Goal: Information Seeking & Learning: Learn about a topic

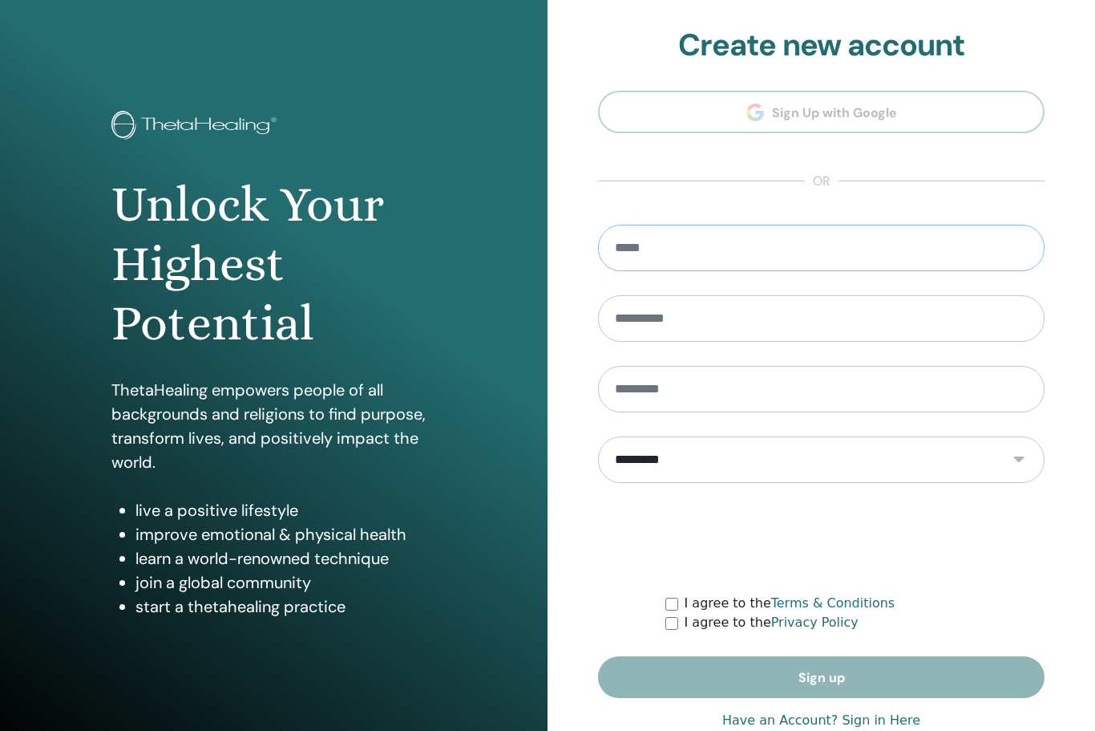
click at [837, 261] on input "email" at bounding box center [821, 248] width 447 height 47
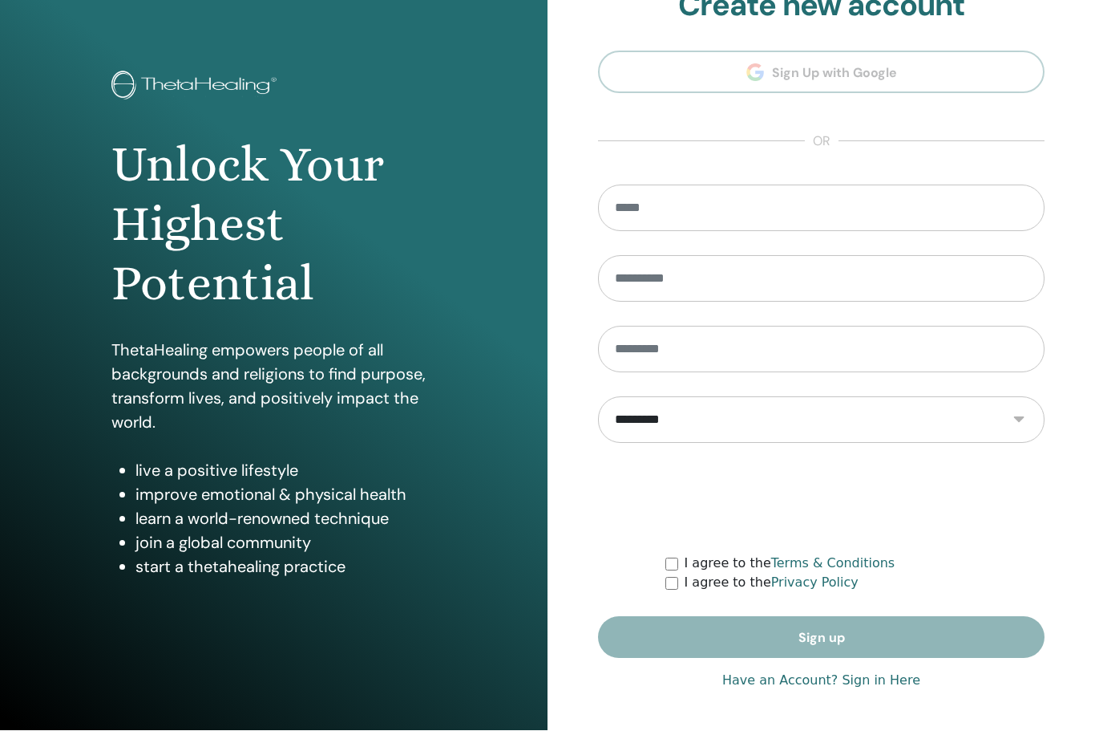
click at [872, 681] on link "Have an Account? Sign in Here" at bounding box center [822, 680] width 198 height 19
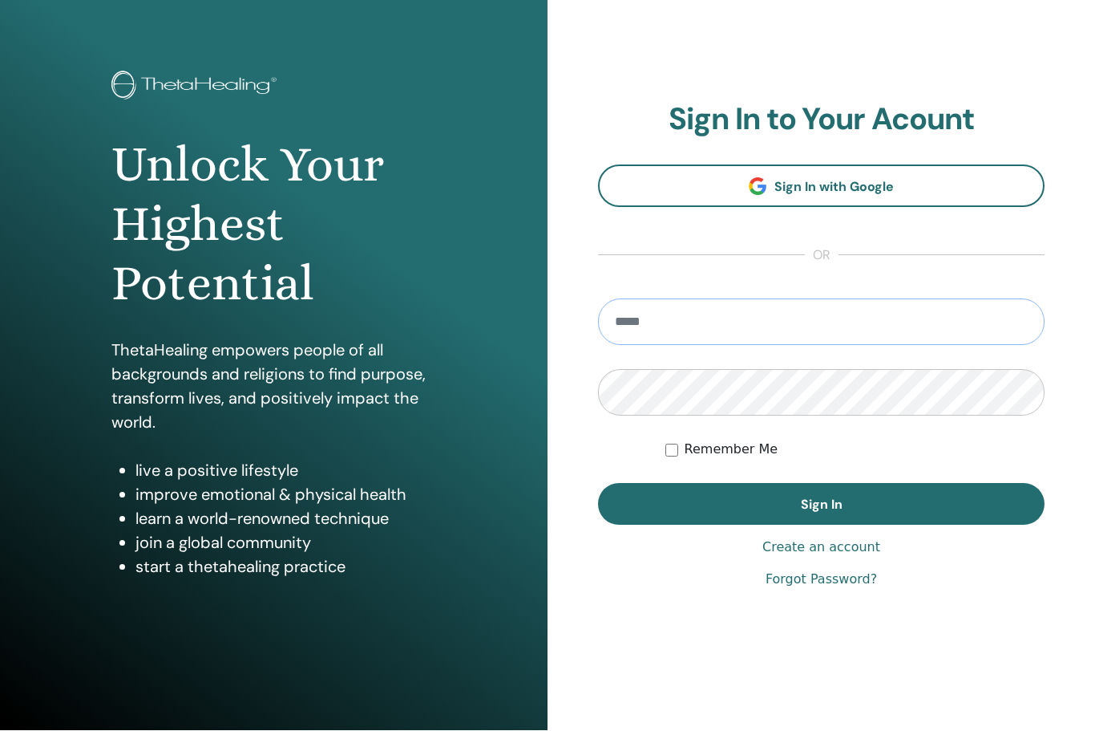
click at [864, 323] on input "email" at bounding box center [821, 322] width 447 height 47
type input "**********"
click at [821, 504] on button "Sign In" at bounding box center [821, 505] width 447 height 42
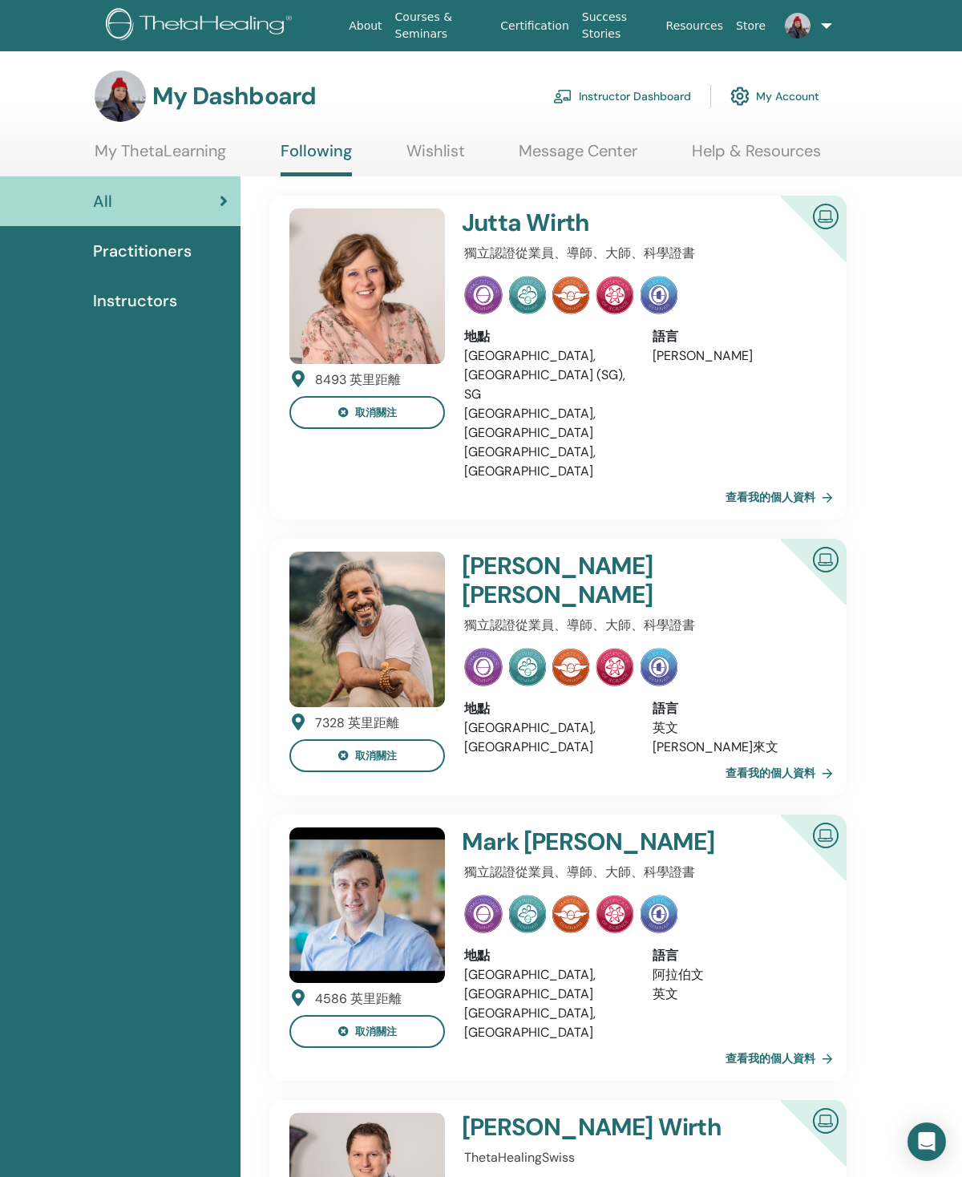
click at [611, 151] on link "Message Center" at bounding box center [578, 156] width 119 height 31
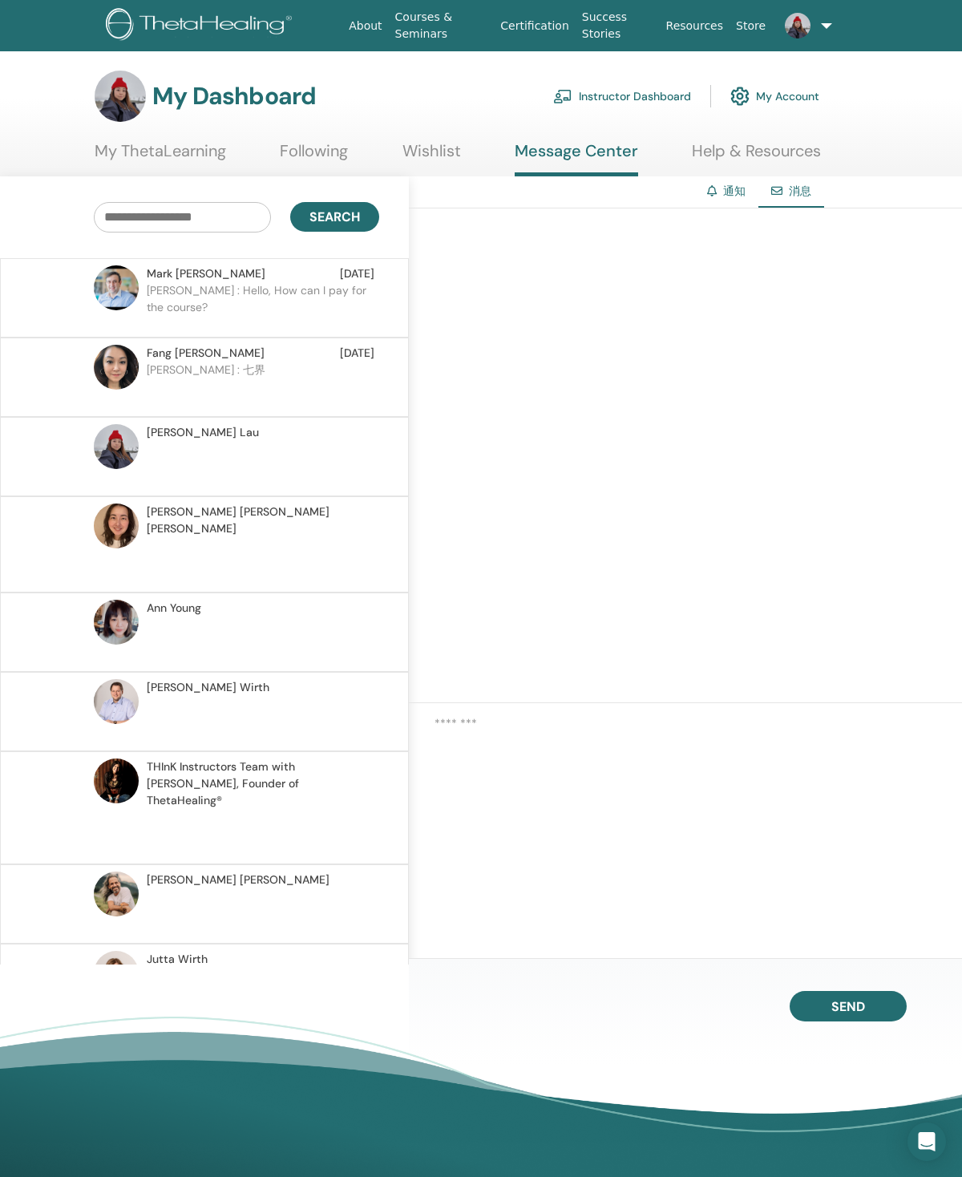
click at [723, 196] on link "通知" at bounding box center [734, 191] width 22 height 14
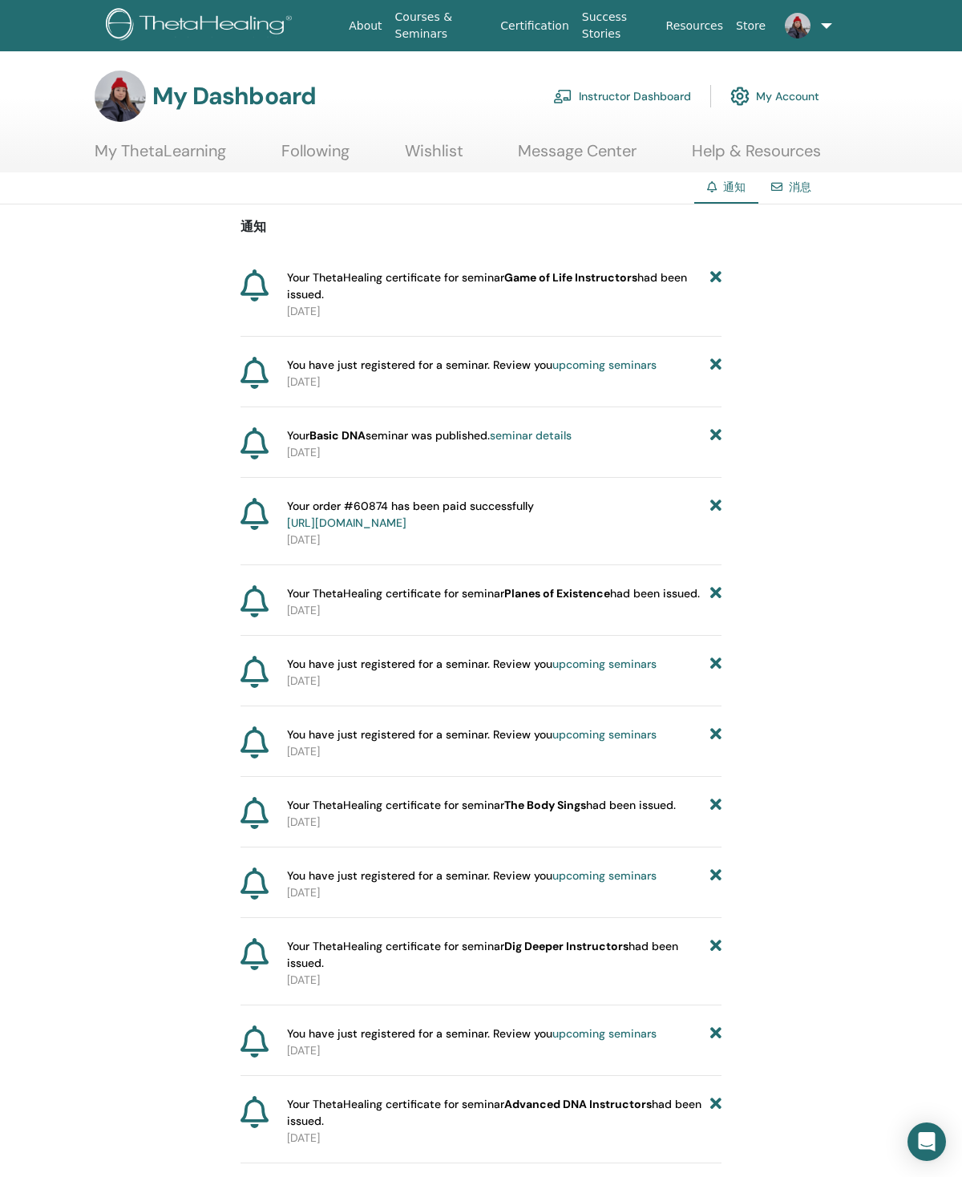
click at [108, 152] on link "My ThetaLearning" at bounding box center [161, 156] width 132 height 31
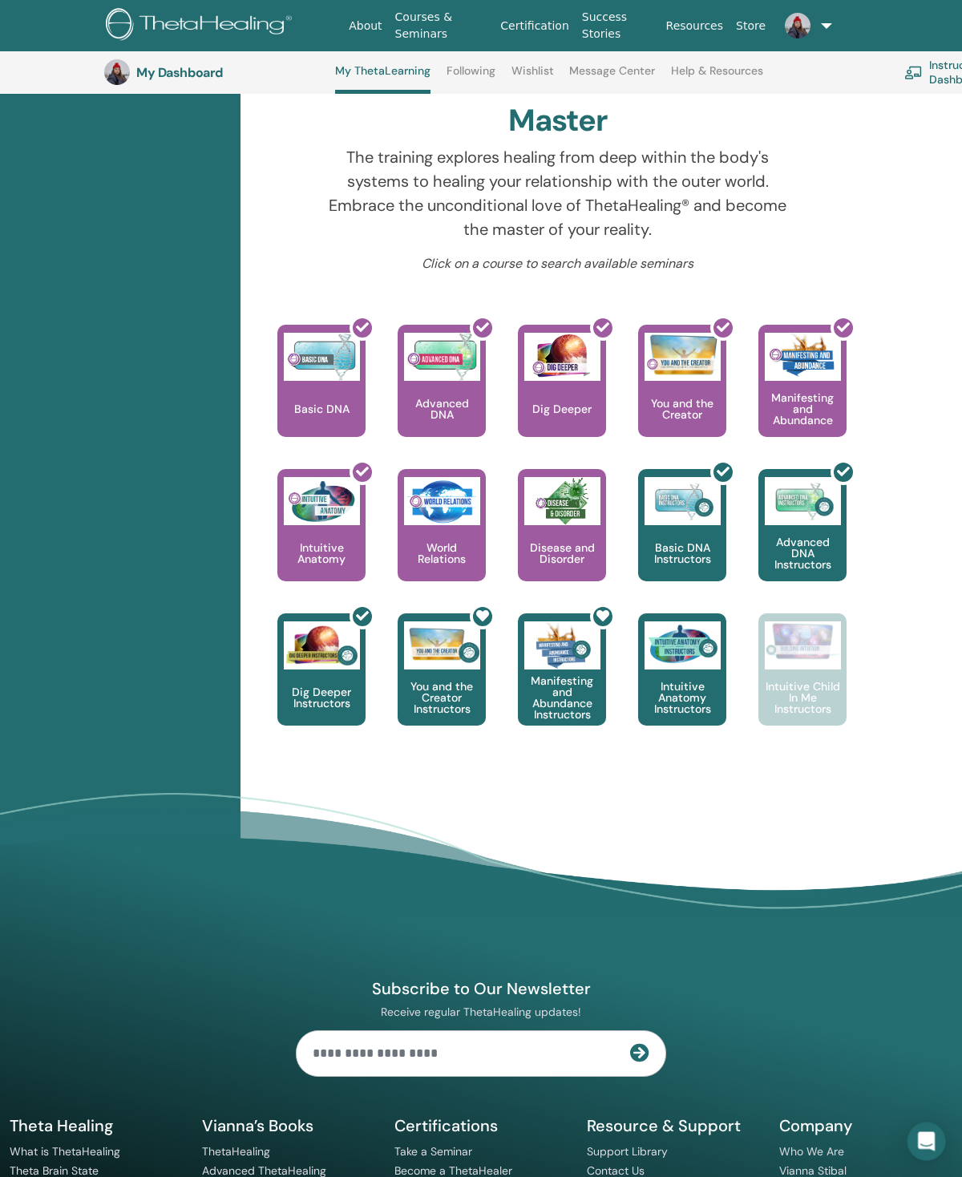
scroll to position [517, 0]
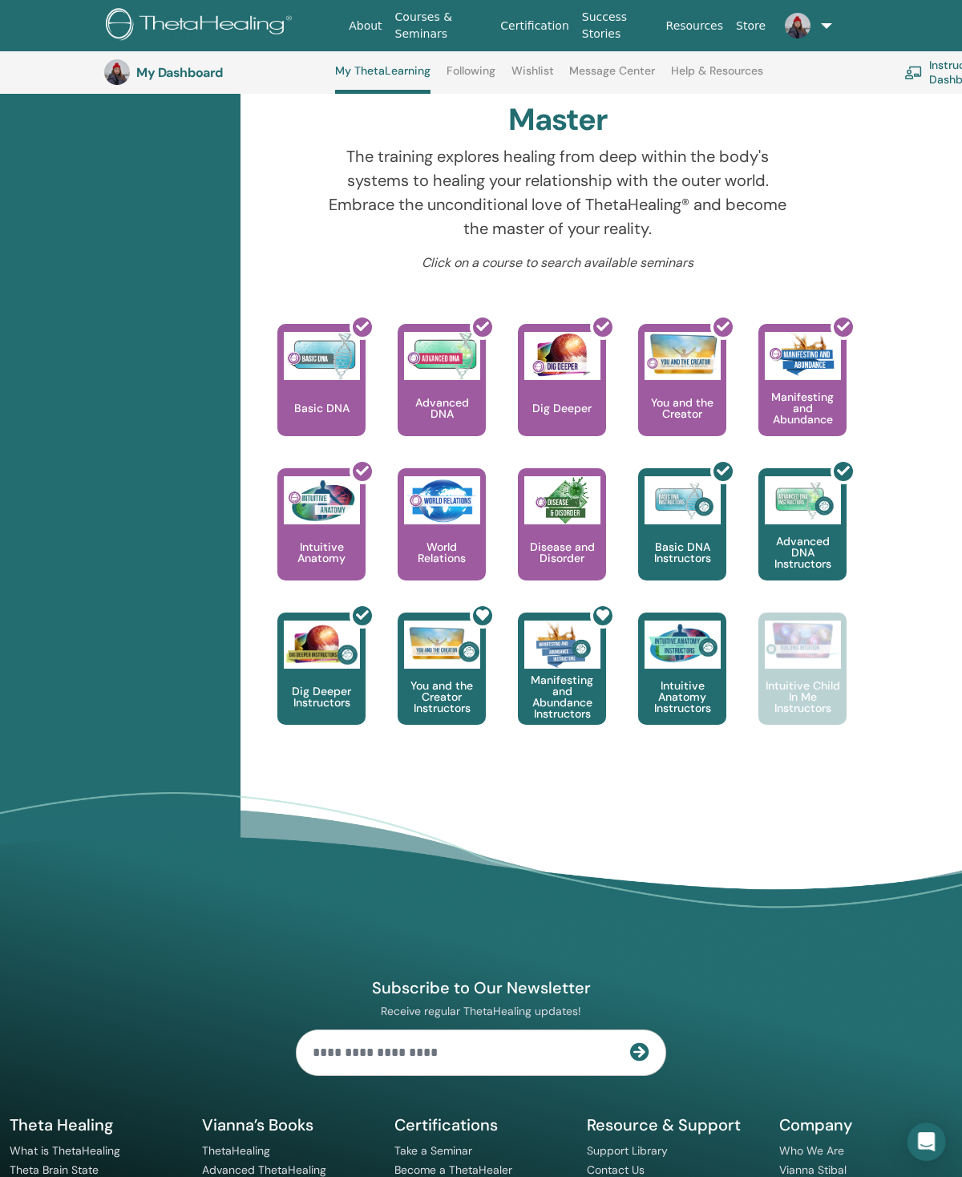
click at [455, 541] on p "World Relations" at bounding box center [442, 552] width 88 height 22
